Goal: Task Accomplishment & Management: Manage account settings

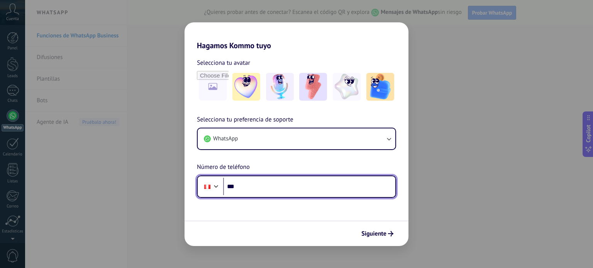
click at [281, 186] on input "***" at bounding box center [309, 187] width 172 height 18
type input "**********"
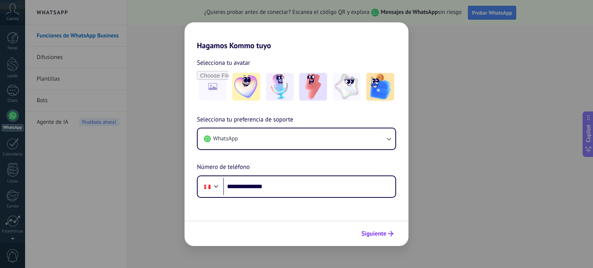
click at [376, 239] on button "Siguiente" at bounding box center [377, 233] width 39 height 13
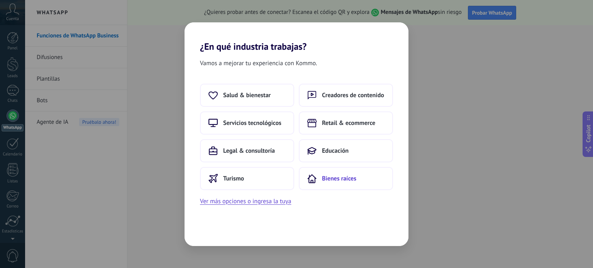
click at [329, 181] on span "Bienes raíces" at bounding box center [339, 179] width 34 height 8
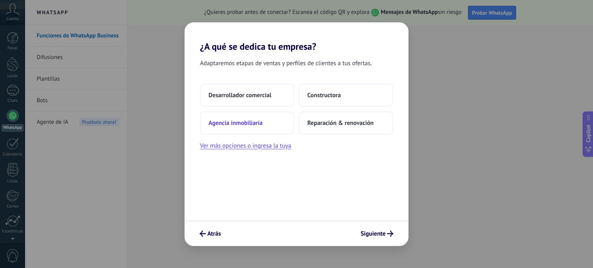
click at [242, 126] on span "Agencia inmobiliaria" at bounding box center [235, 123] width 54 height 8
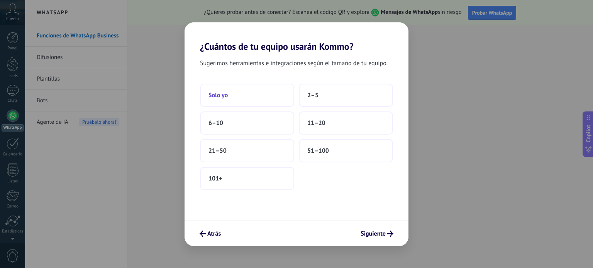
click at [239, 95] on button "Solo yo" at bounding box center [247, 95] width 94 height 23
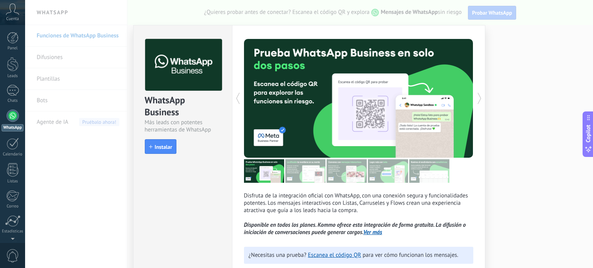
click at [124, 193] on div "WhatsApp Business Más leads con potentes herramientas de WhatsApp install Insta…" at bounding box center [309, 134] width 568 height 268
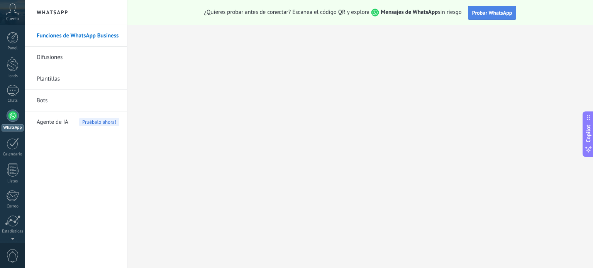
click at [487, 9] on span "Probar WhatsApp" at bounding box center [492, 12] width 40 height 7
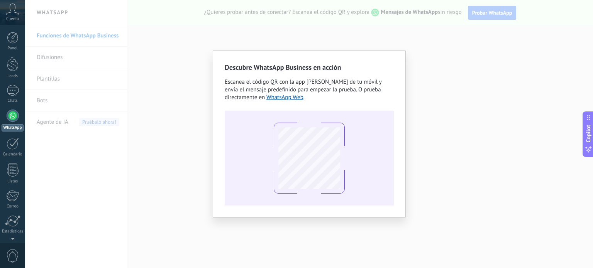
click at [147, 87] on div "Descubre WhatsApp Business en acción Escanea el código QR con la app [PERSON_NA…" at bounding box center [309, 134] width 568 height 268
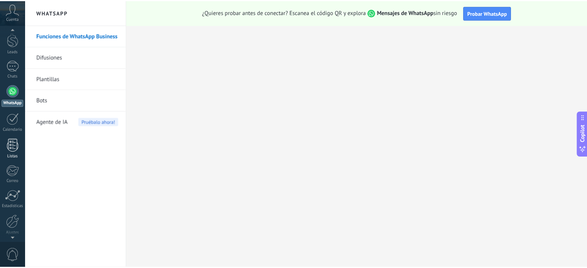
scroll to position [52, 0]
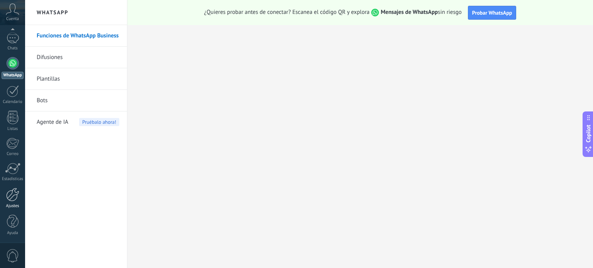
click at [15, 201] on link "Ajustes" at bounding box center [12, 198] width 25 height 21
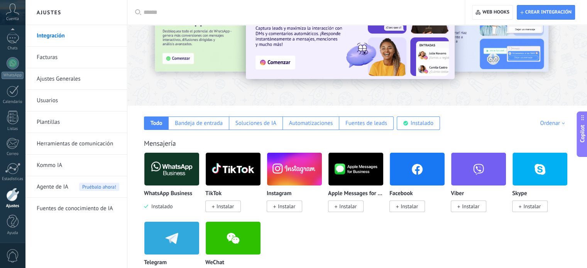
scroll to position [193, 0]
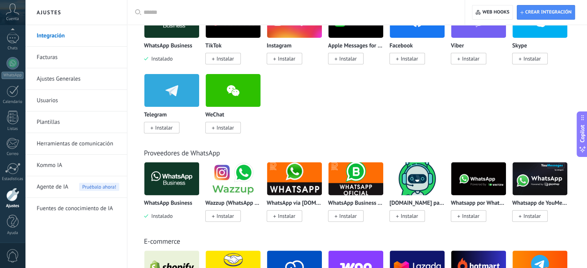
click at [66, 76] on link "Ajustes Generales" at bounding box center [78, 79] width 83 height 22
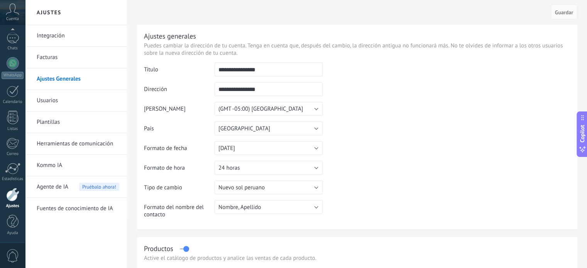
click at [65, 146] on link "Herramientas de comunicación" at bounding box center [78, 144] width 83 height 22
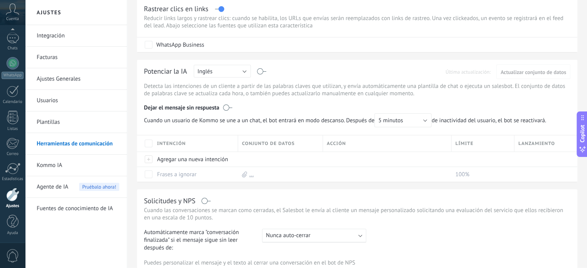
scroll to position [313, 0]
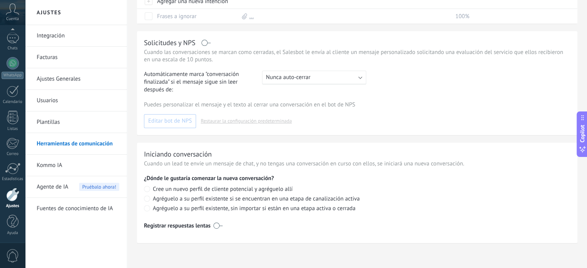
click at [70, 32] on link "Integración" at bounding box center [78, 36] width 83 height 22
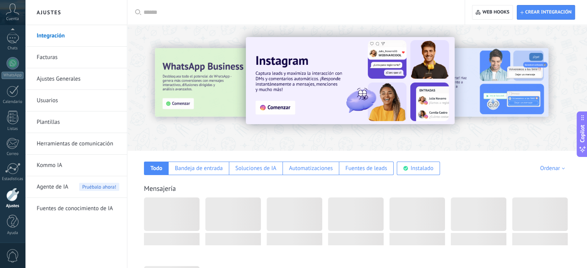
click at [12, 12] on icon at bounding box center [13, 9] width 14 height 12
